Goal: Information Seeking & Learning: Find specific fact

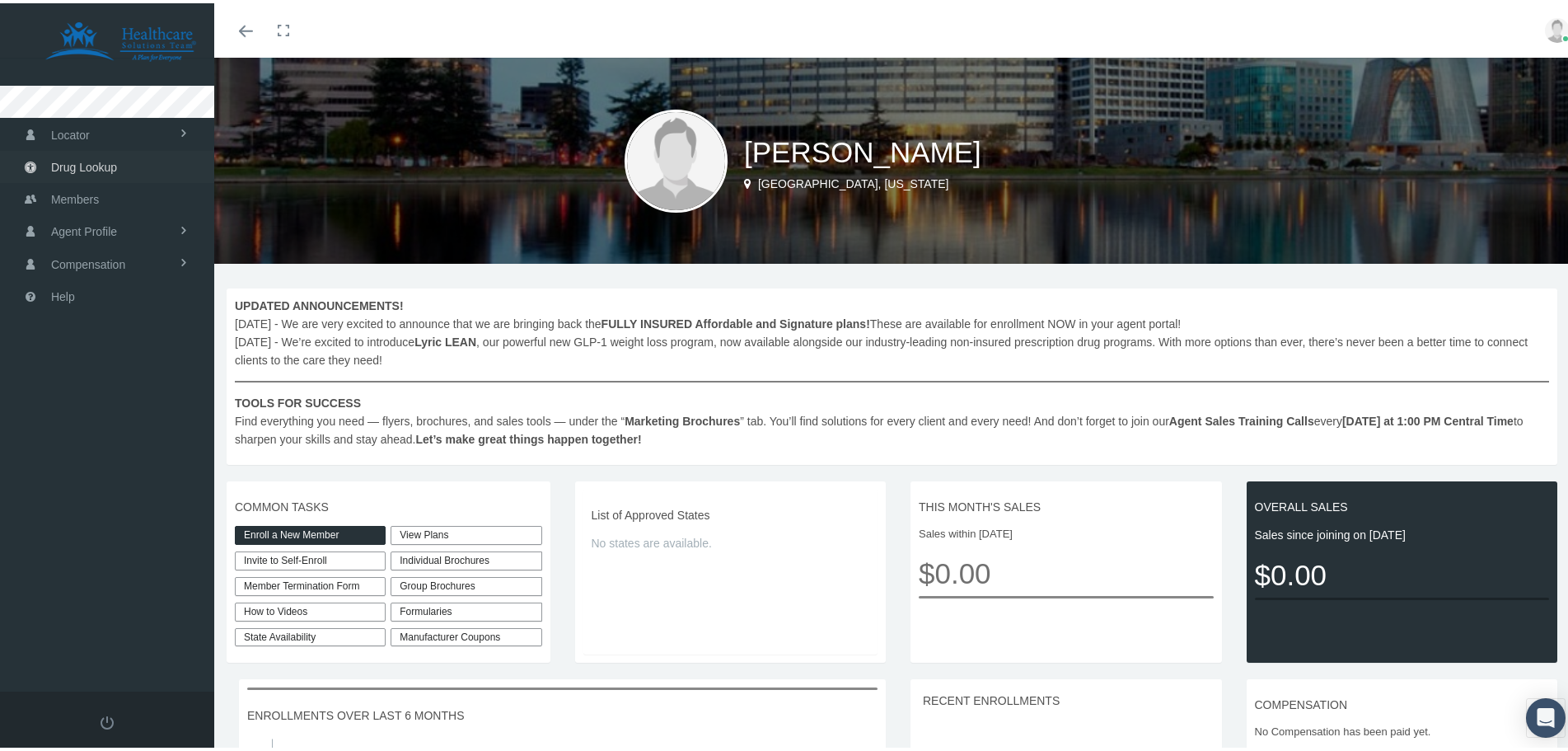
click at [109, 174] on span "Drug Lookup" at bounding box center [84, 164] width 66 height 31
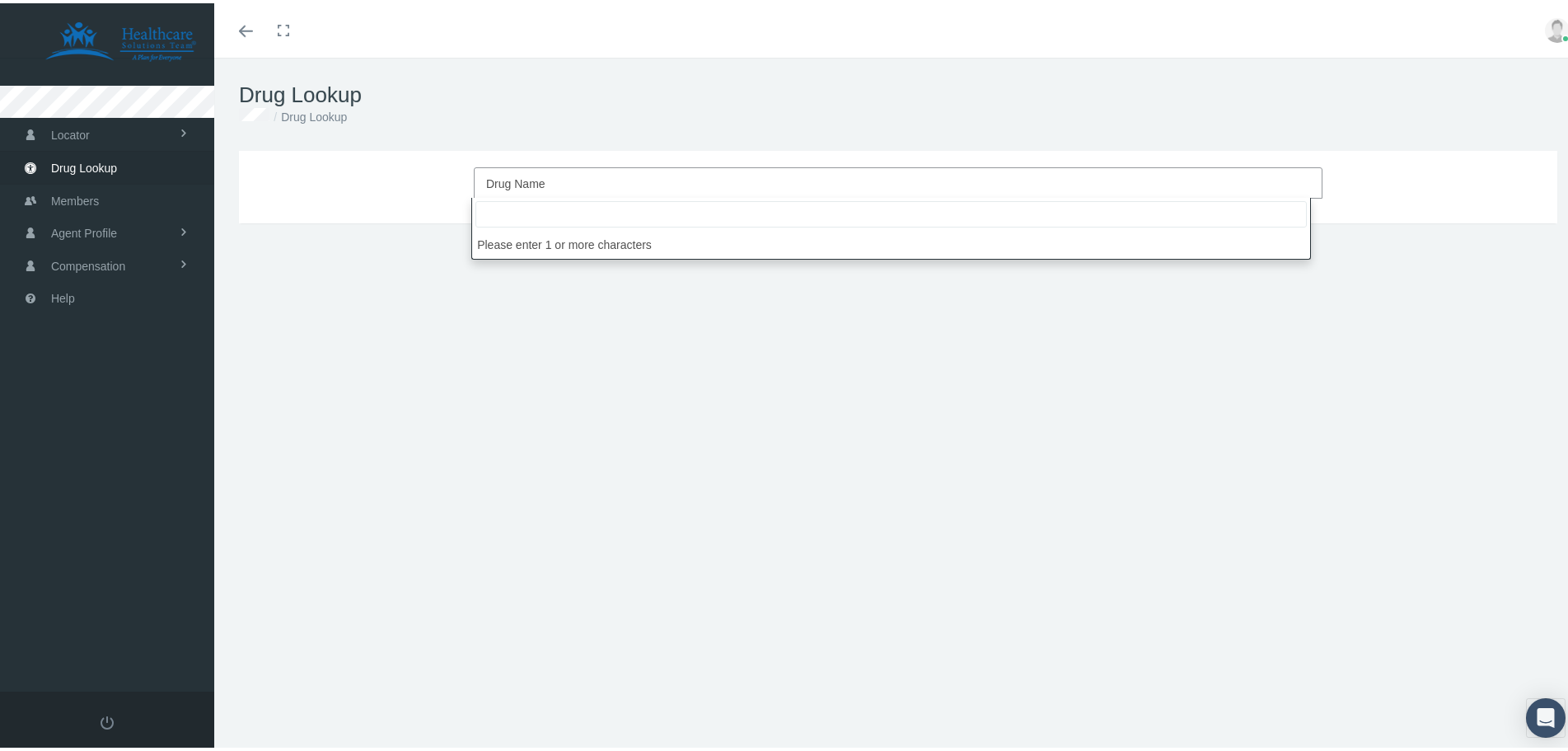
click at [551, 176] on span "Drug Name" at bounding box center [892, 180] width 814 height 22
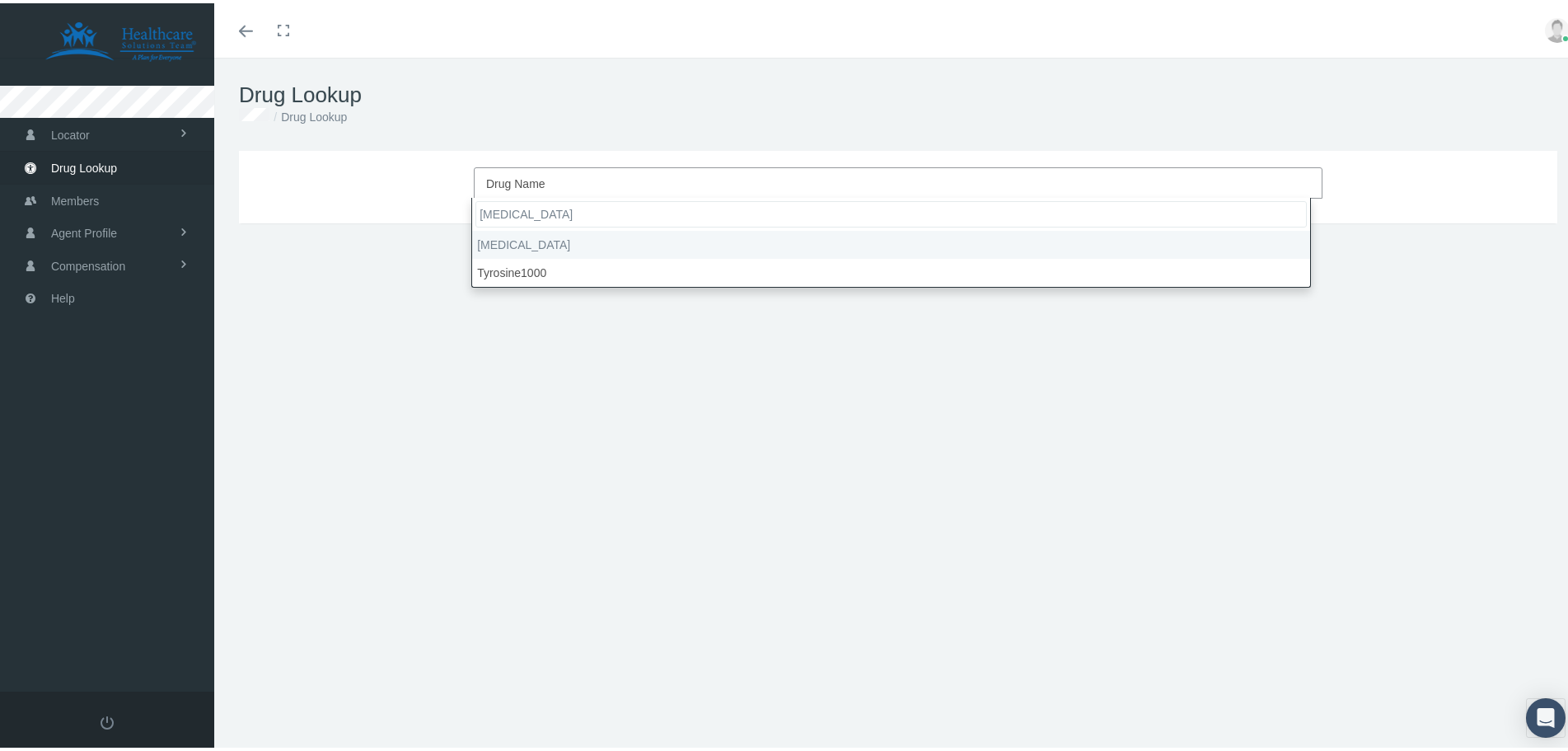
type input "[MEDICAL_DATA]"
select select "[MEDICAL_DATA]"
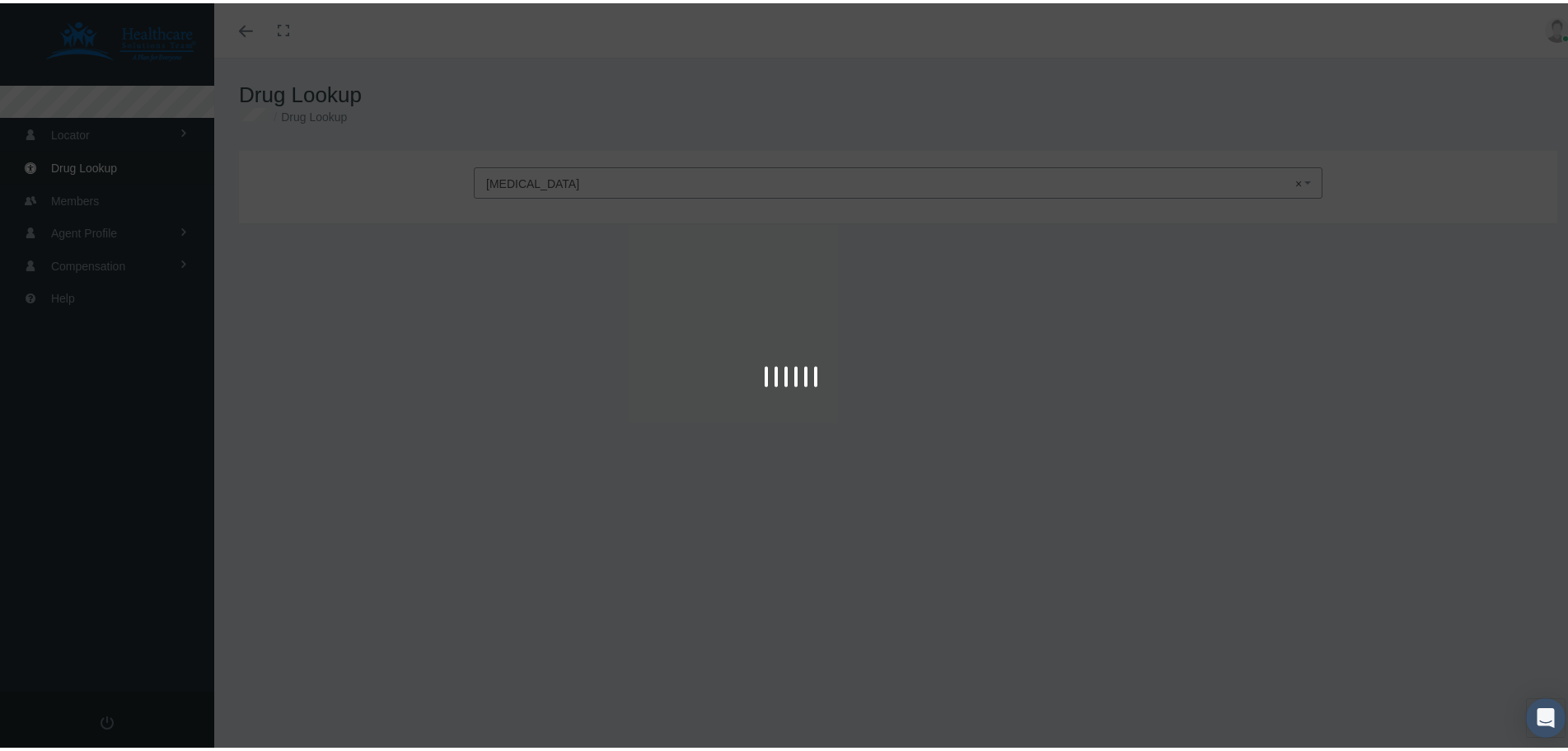
type input "30"
select select "Tablet"
select select "1000 MG"
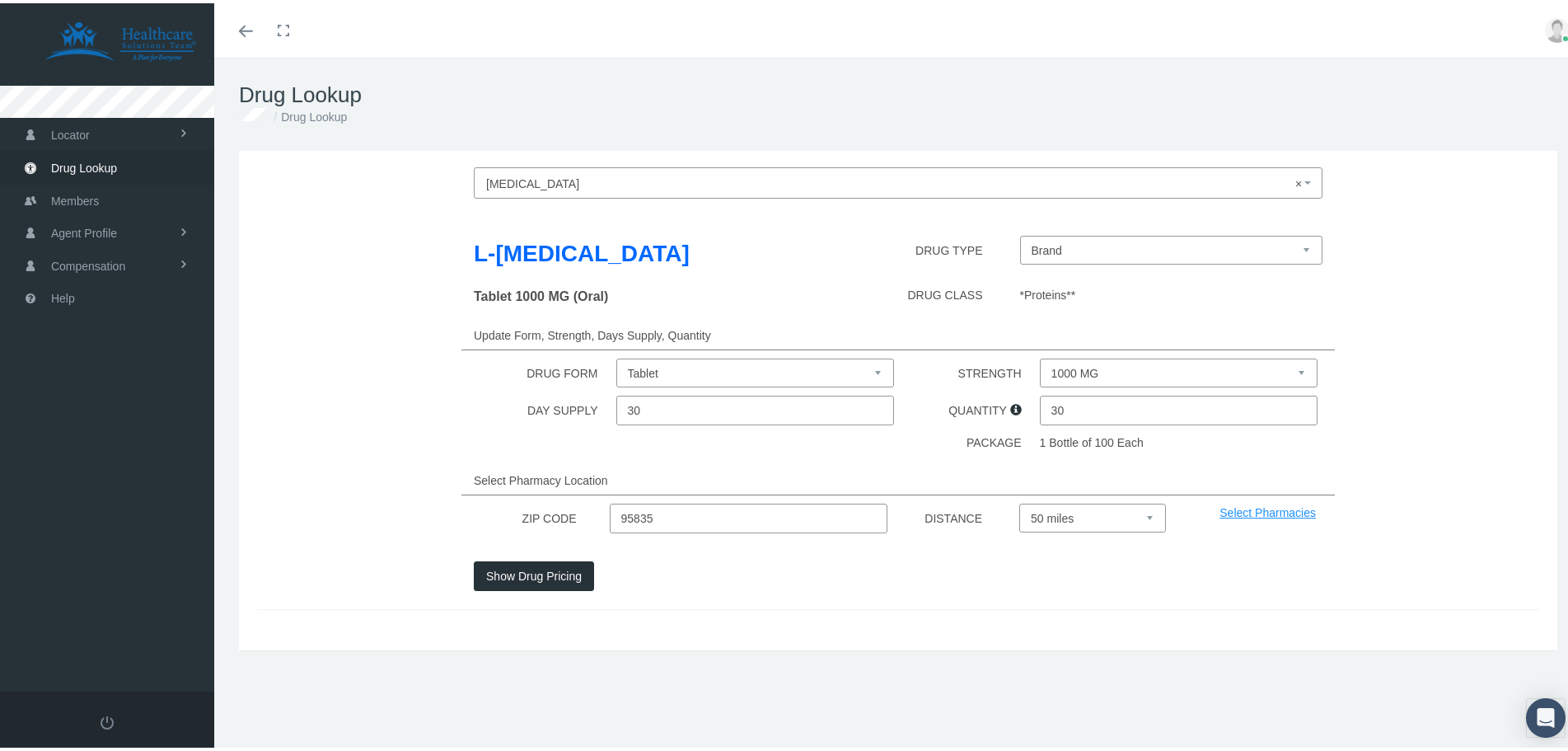
click at [545, 568] on button "Show Drug Pricing" at bounding box center [533, 572] width 120 height 29
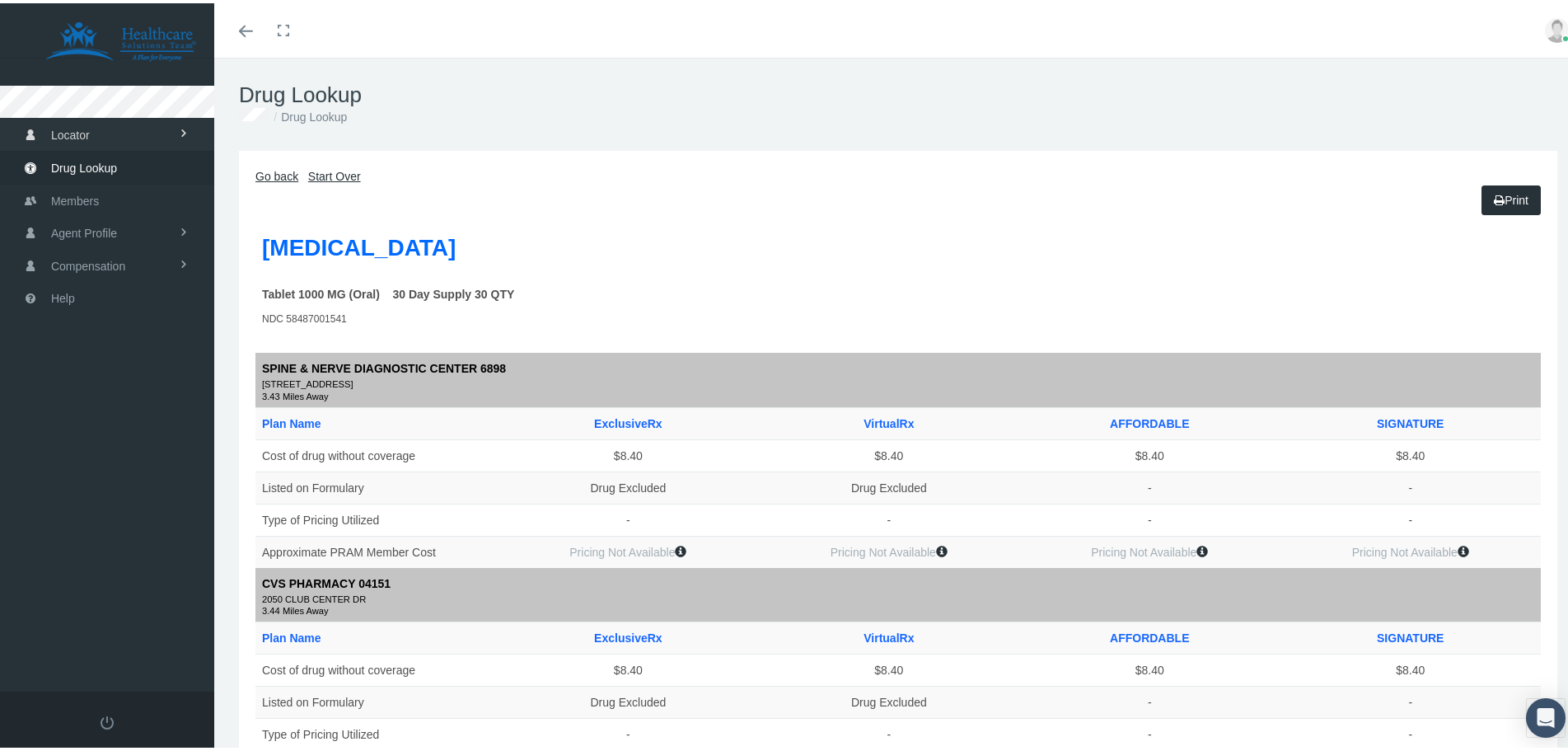
click at [129, 130] on link "Locator" at bounding box center [107, 130] width 214 height 32
click at [286, 178] on link "Go back" at bounding box center [277, 173] width 43 height 13
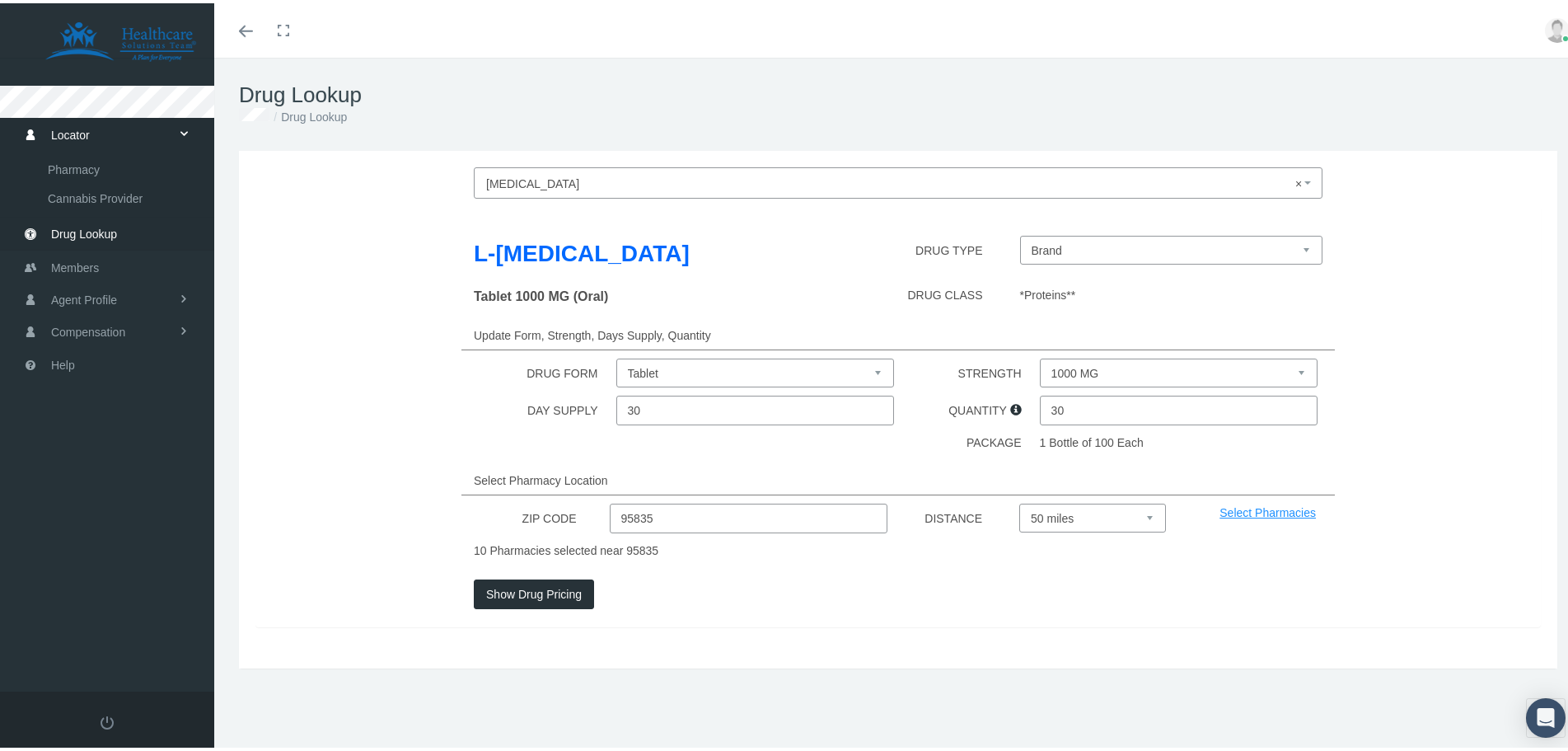
drag, startPoint x: 648, startPoint y: 519, endPoint x: 588, endPoint y: 496, distance: 64.3
click at [584, 500] on div "L-Tyrosine DRUG TYPE Brand Tablet 1000 MG (Oral) DRUG CLASS *Proteins** Update …" at bounding box center [897, 413] width 1285 height 420
type input "32746"
click at [547, 595] on div "Show Drug Pricing" at bounding box center [898, 599] width 1310 height 47
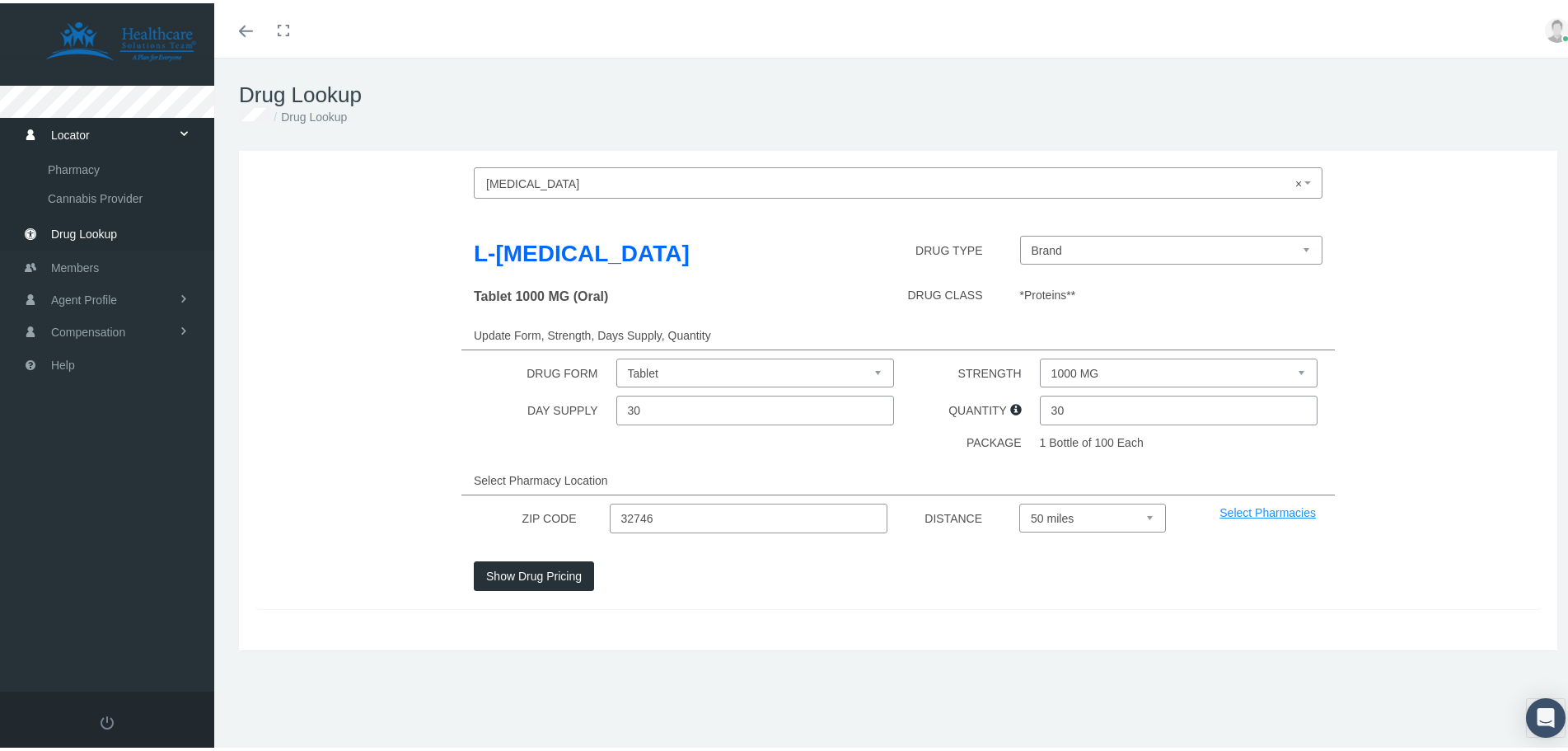
click at [553, 569] on button "Show Drug Pricing" at bounding box center [533, 572] width 120 height 29
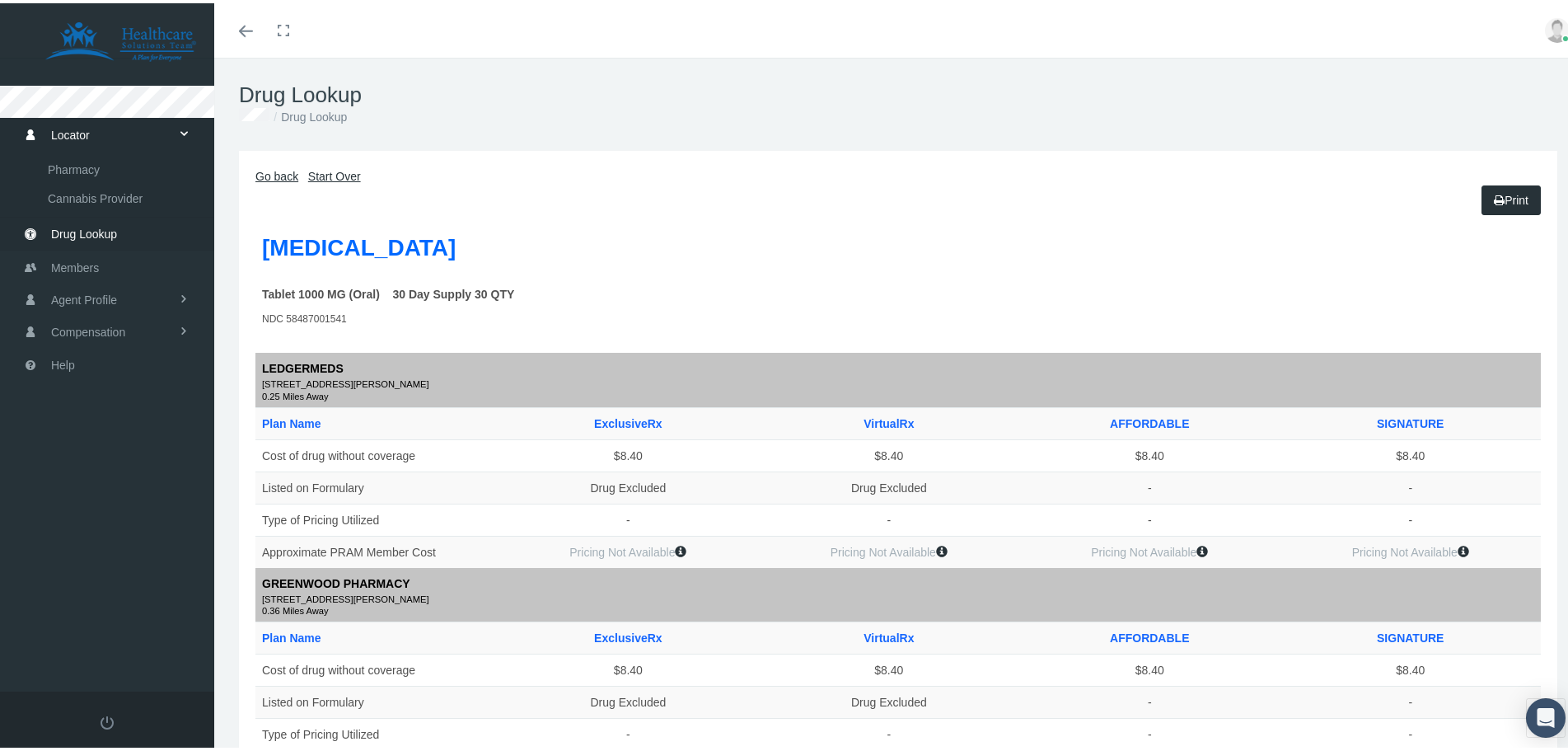
click at [319, 179] on link "Start Over" at bounding box center [334, 173] width 53 height 13
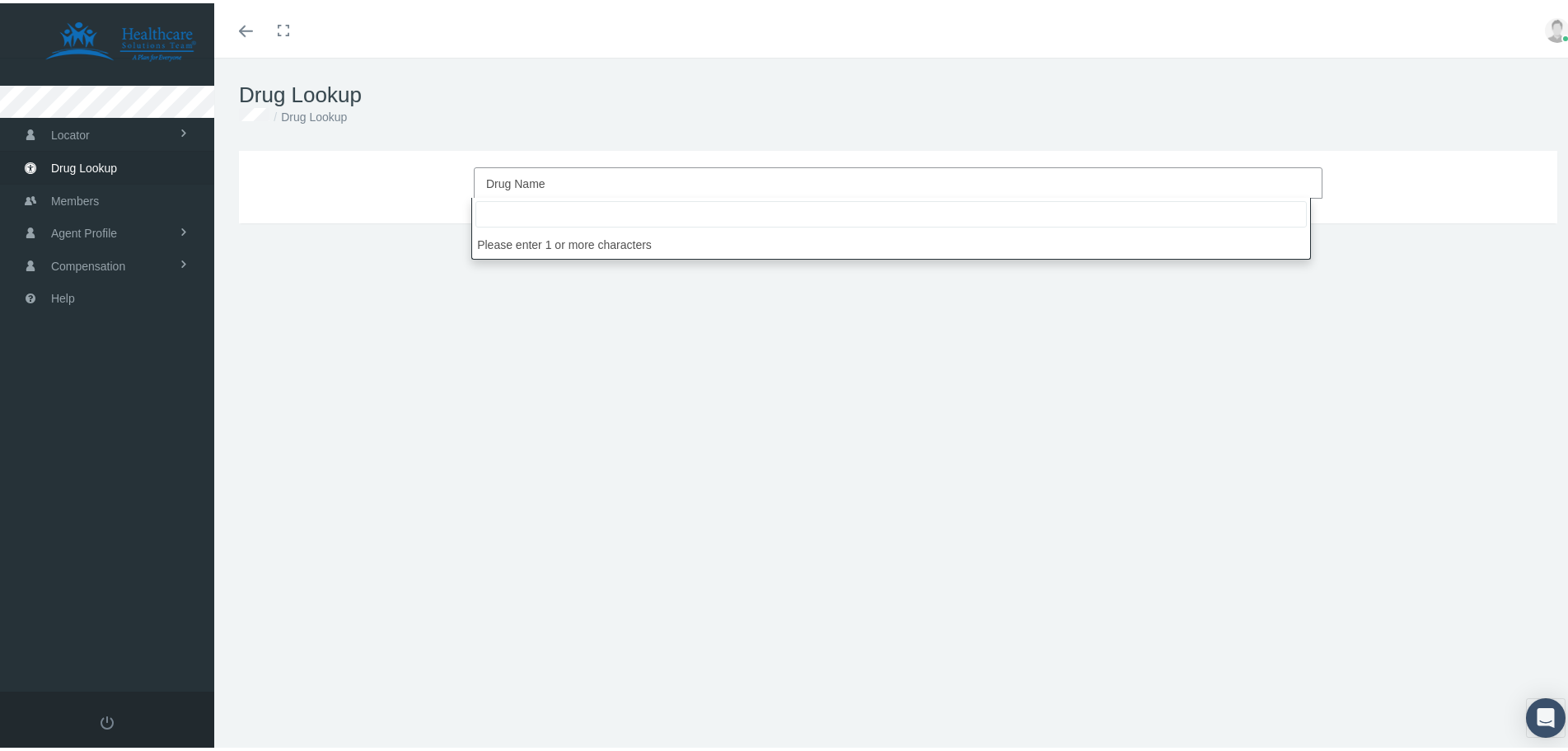
click at [538, 182] on span "Drug Name" at bounding box center [515, 180] width 60 height 13
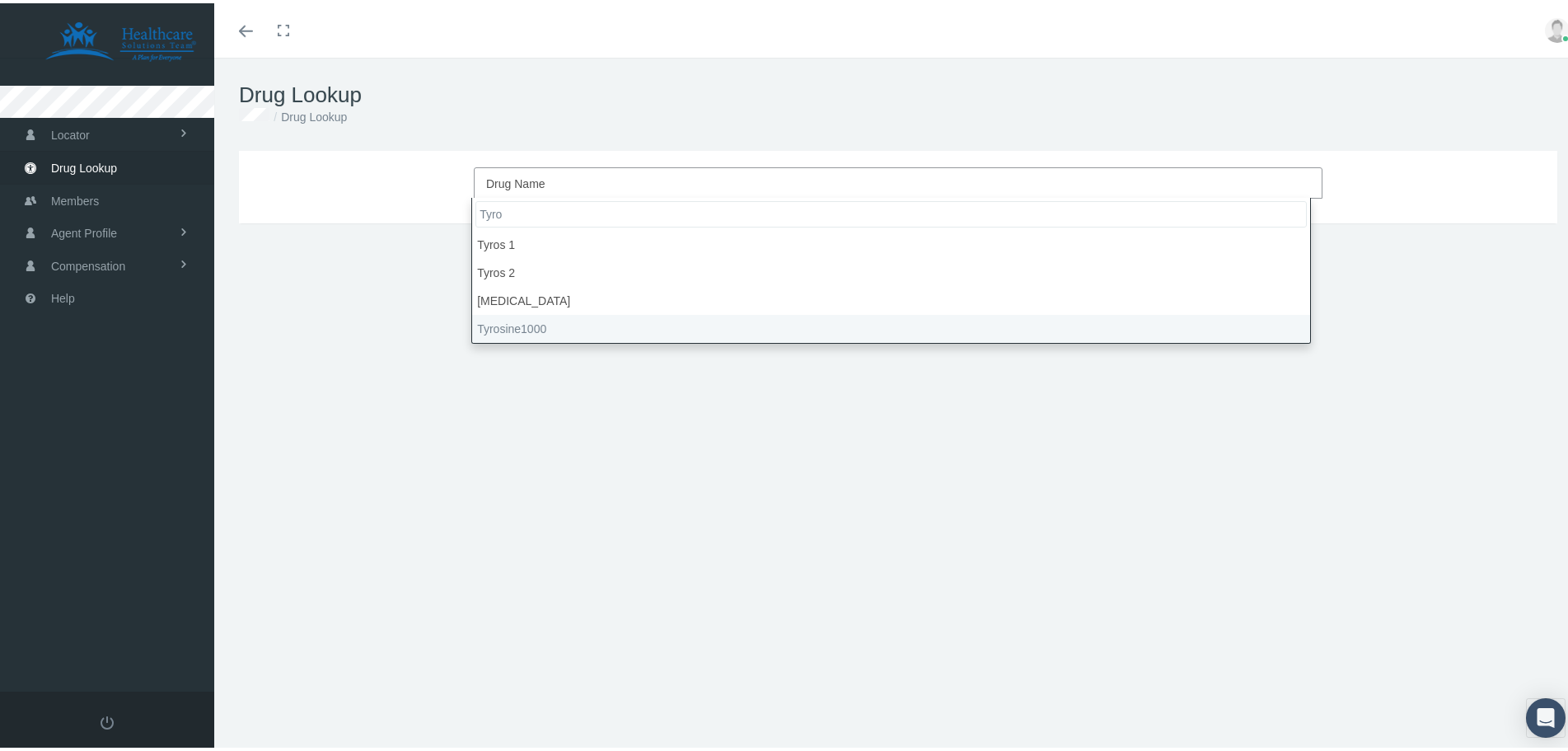
type input "Tyro"
select select "Tyrosine1000"
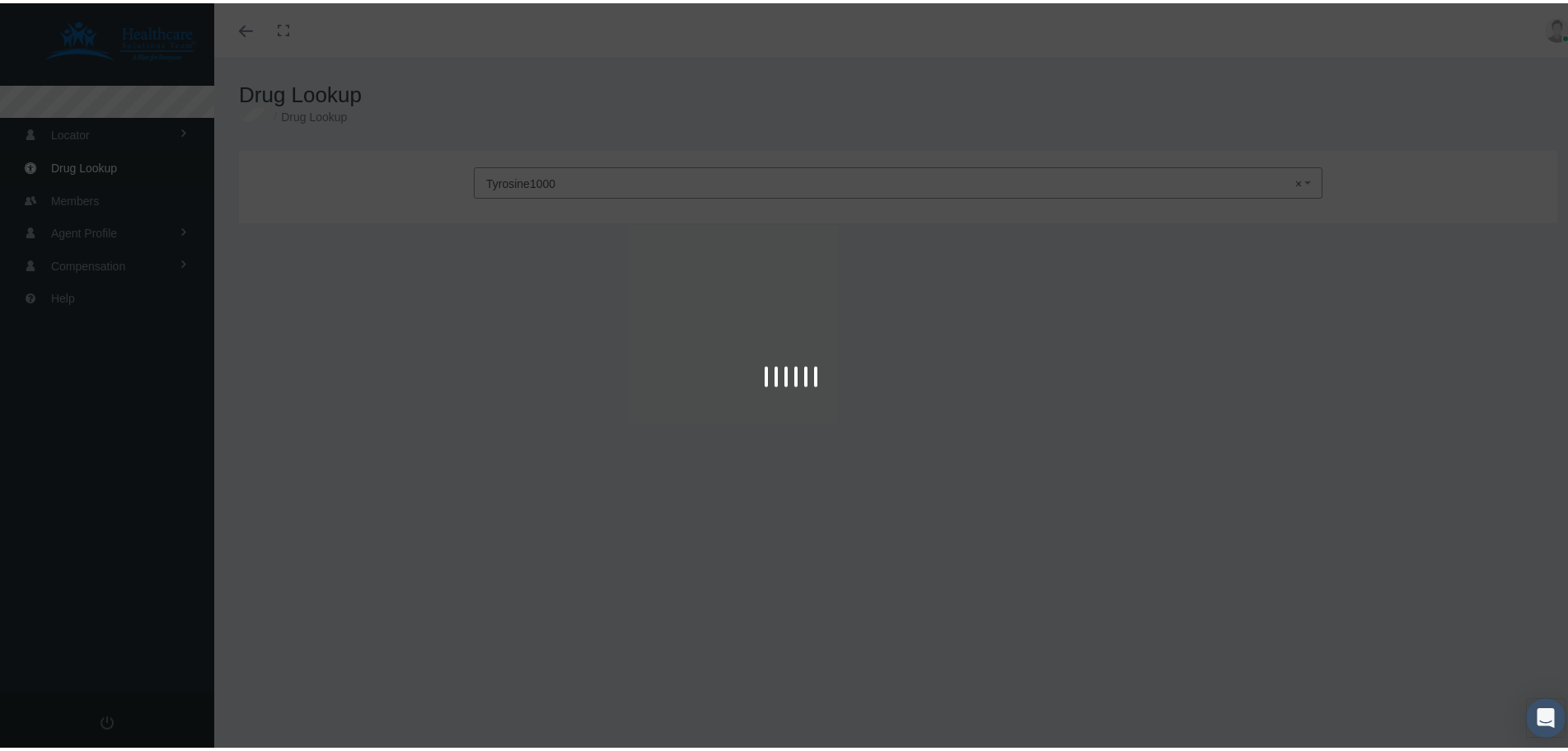
type input "30"
select select "Packet"
select select "1000 MG"
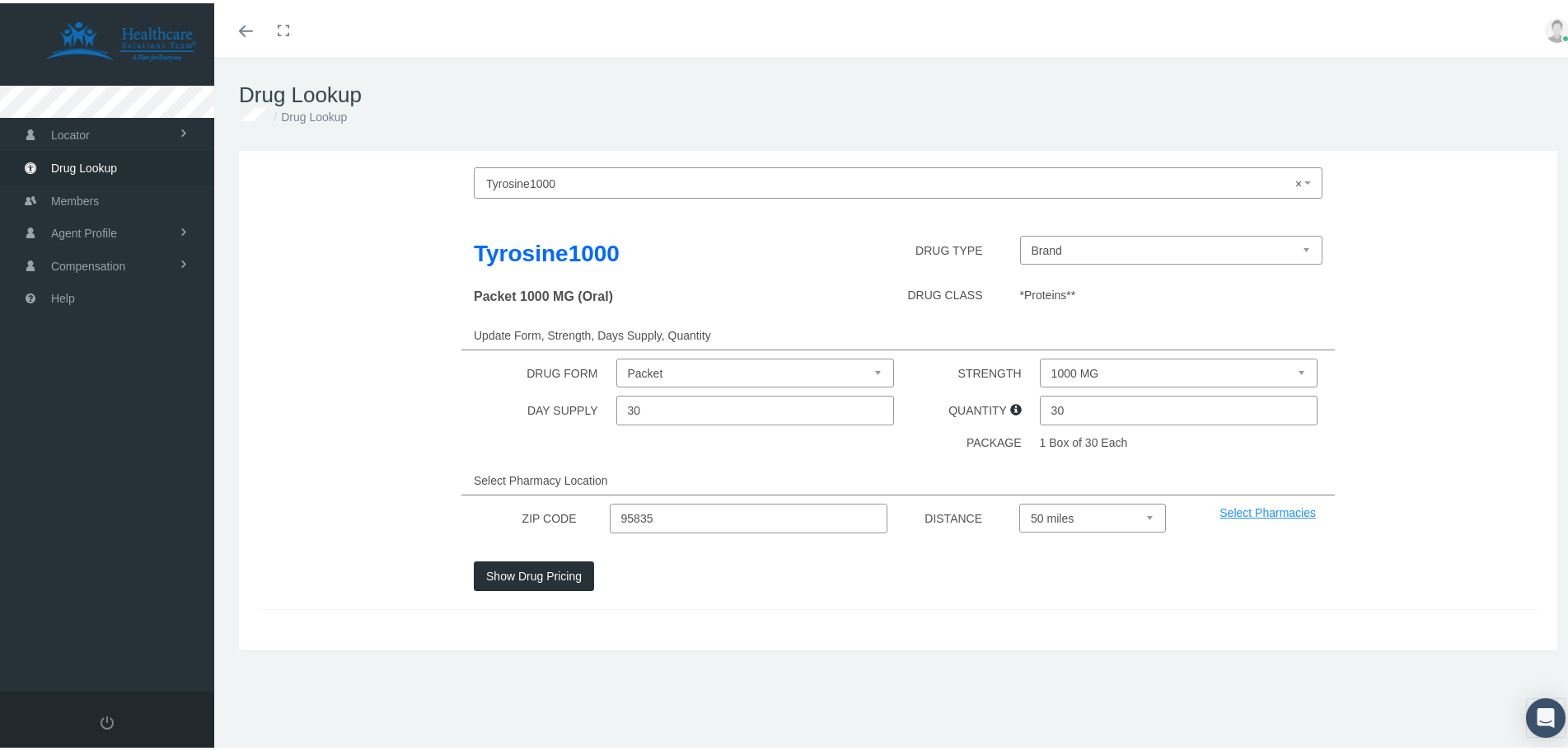
drag, startPoint x: 659, startPoint y: 510, endPoint x: 502, endPoint y: 509, distance: 157.0
click at [502, 509] on div "ZIP CODE 95835 DISTANCE Select 5 miles 10 miles 20 miles 30 miles 40 miles 50 m…" at bounding box center [898, 515] width 1310 height 29
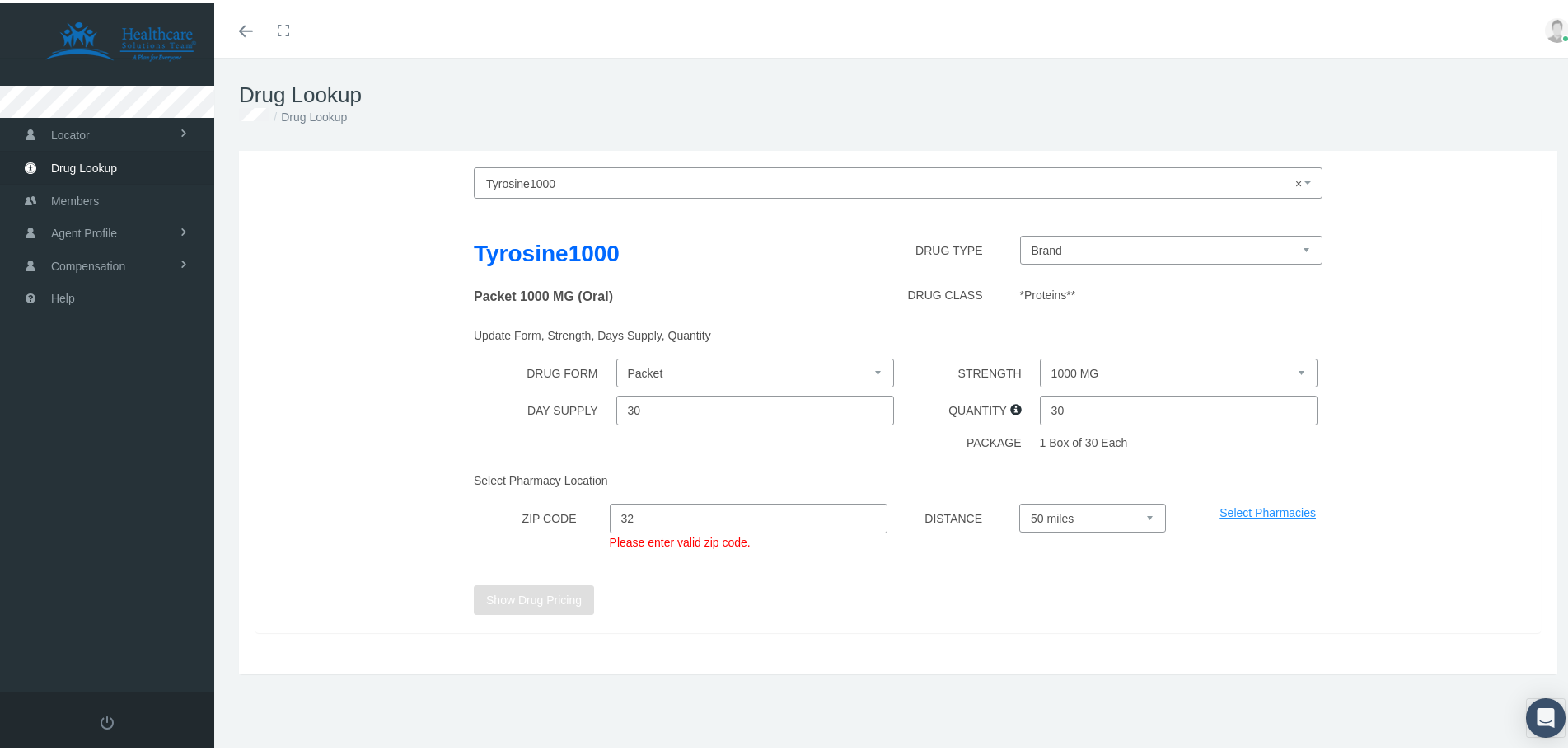
type input "32746"
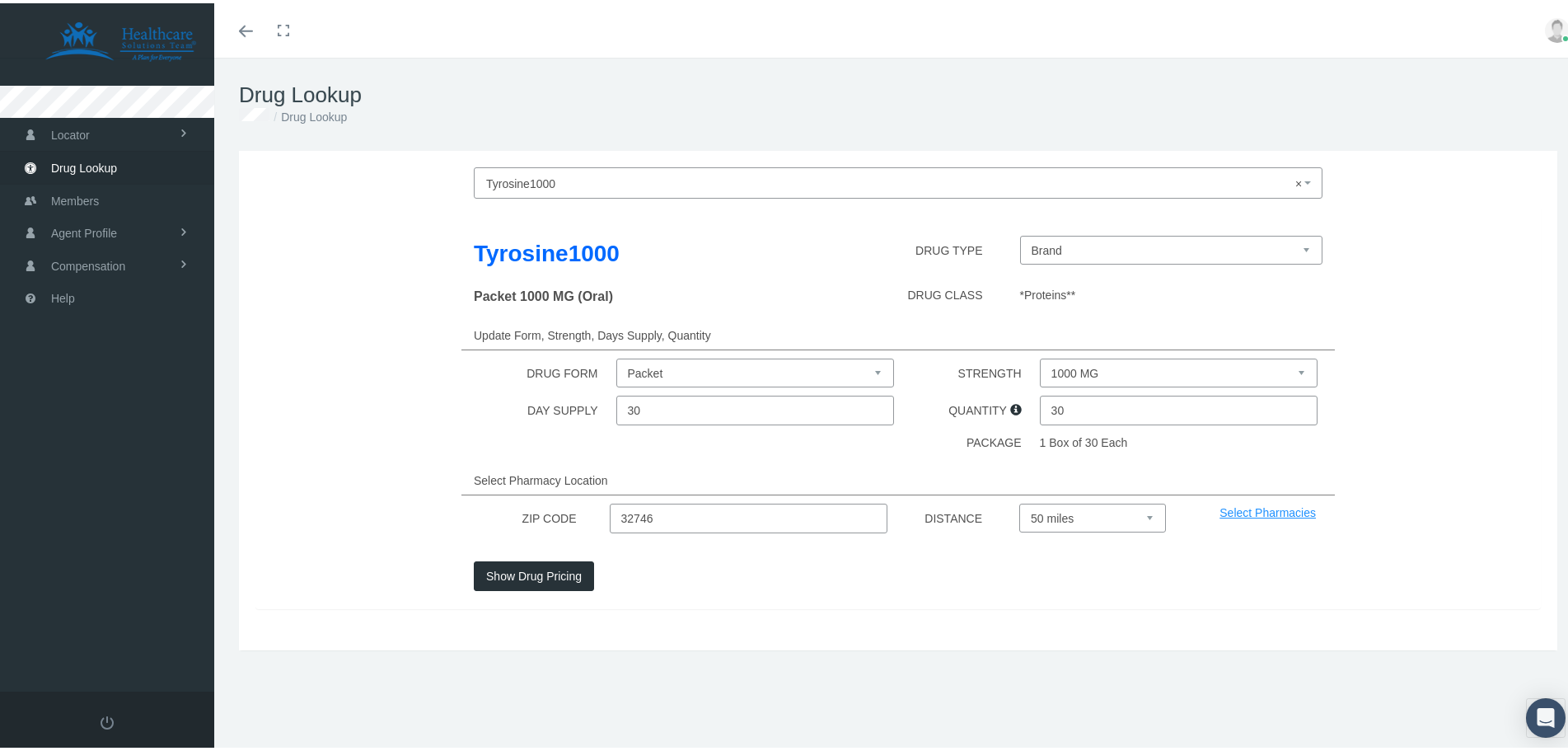
click at [547, 563] on button "Show Drug Pricing" at bounding box center [533, 572] width 120 height 29
